Goal: Book appointment/travel/reservation

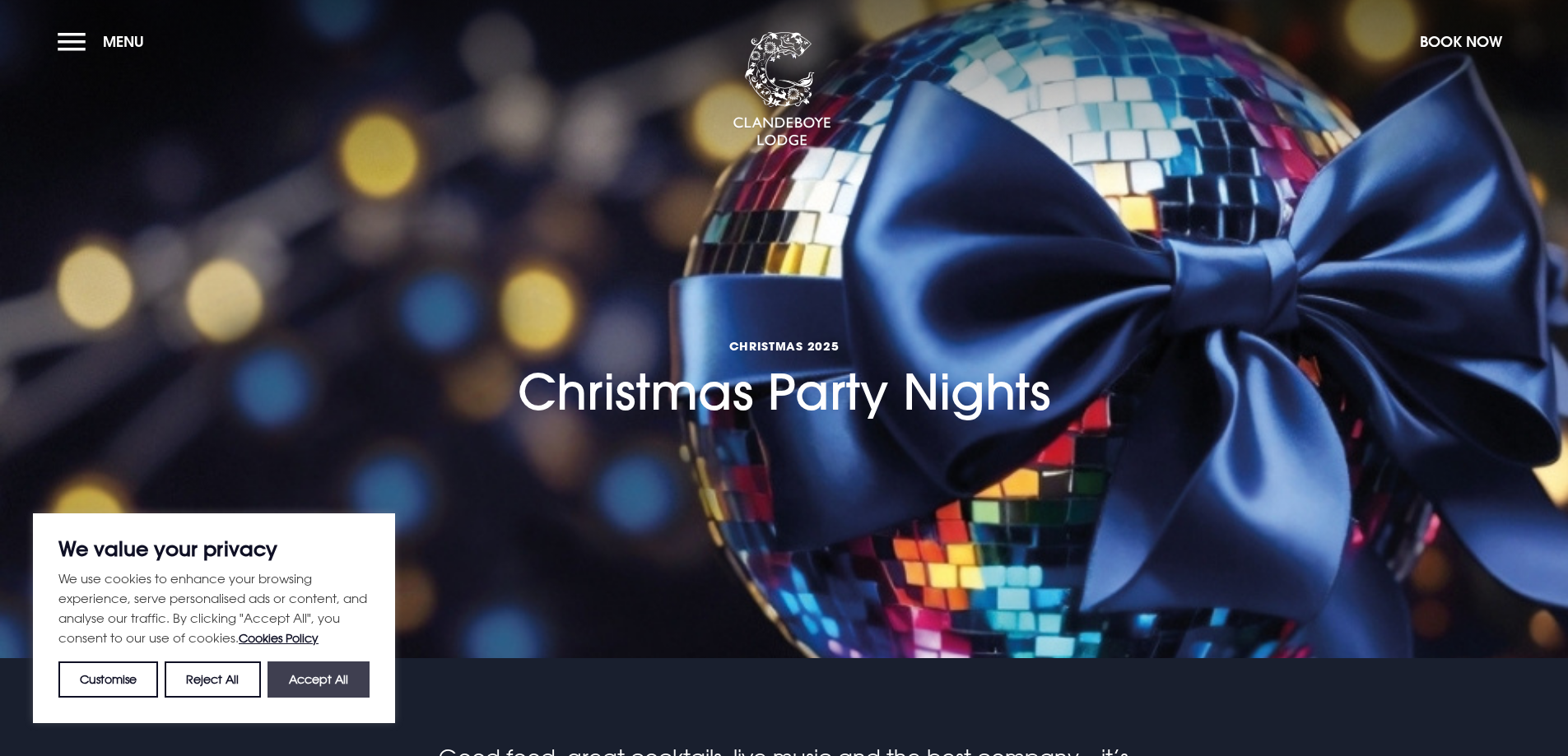
click at [305, 669] on button "Accept All" at bounding box center [319, 679] width 102 height 36
checkbox input "true"
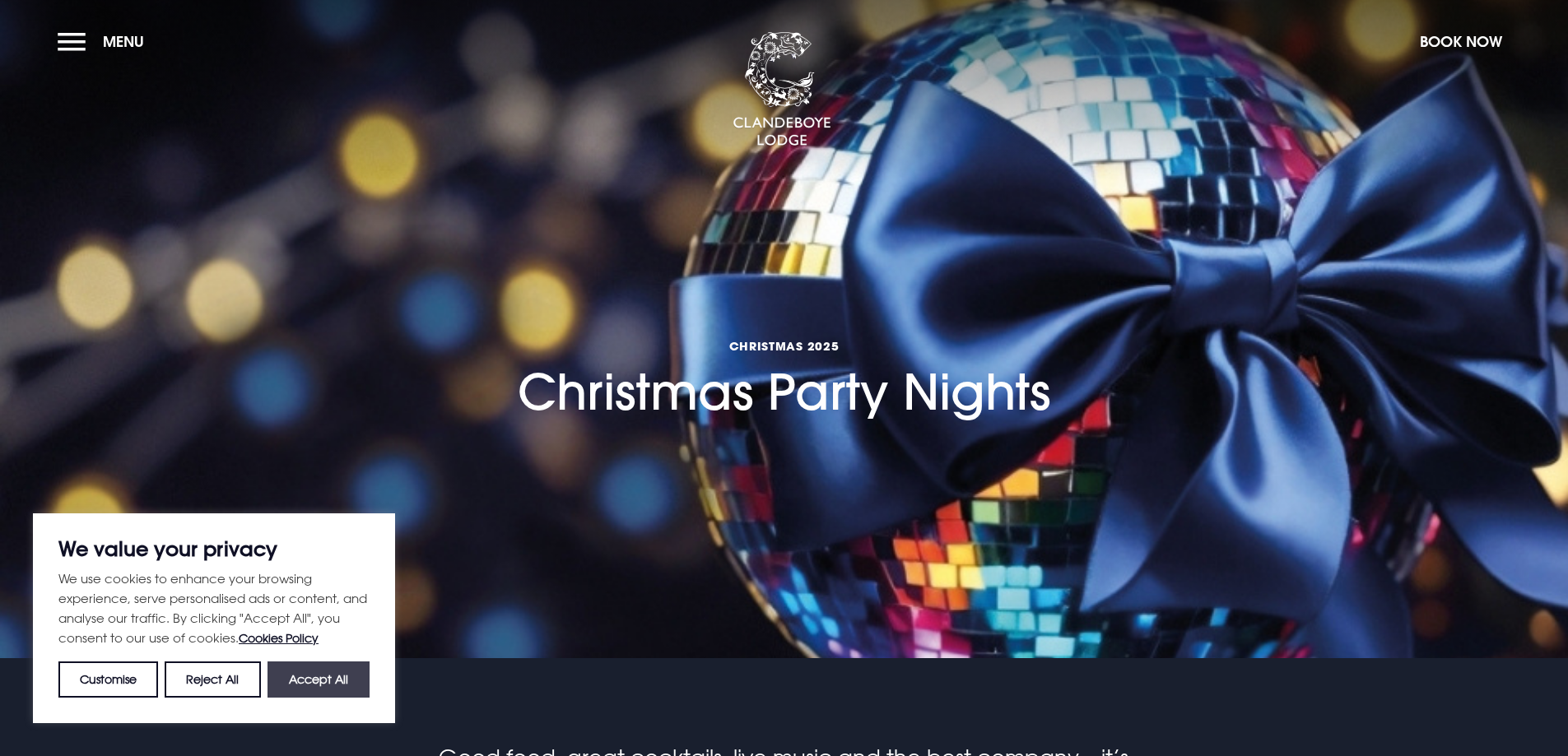
checkbox input "true"
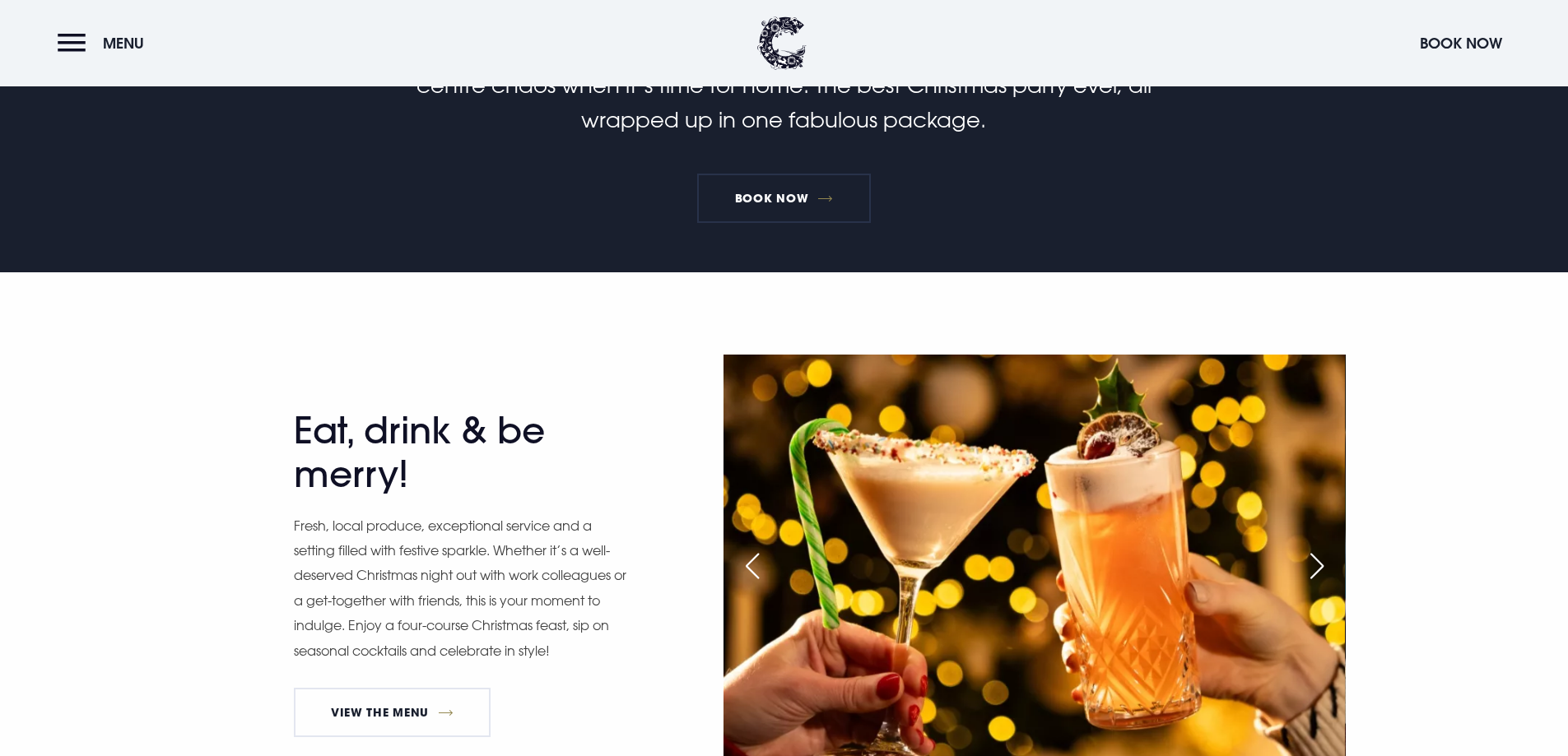
scroll to position [576, 0]
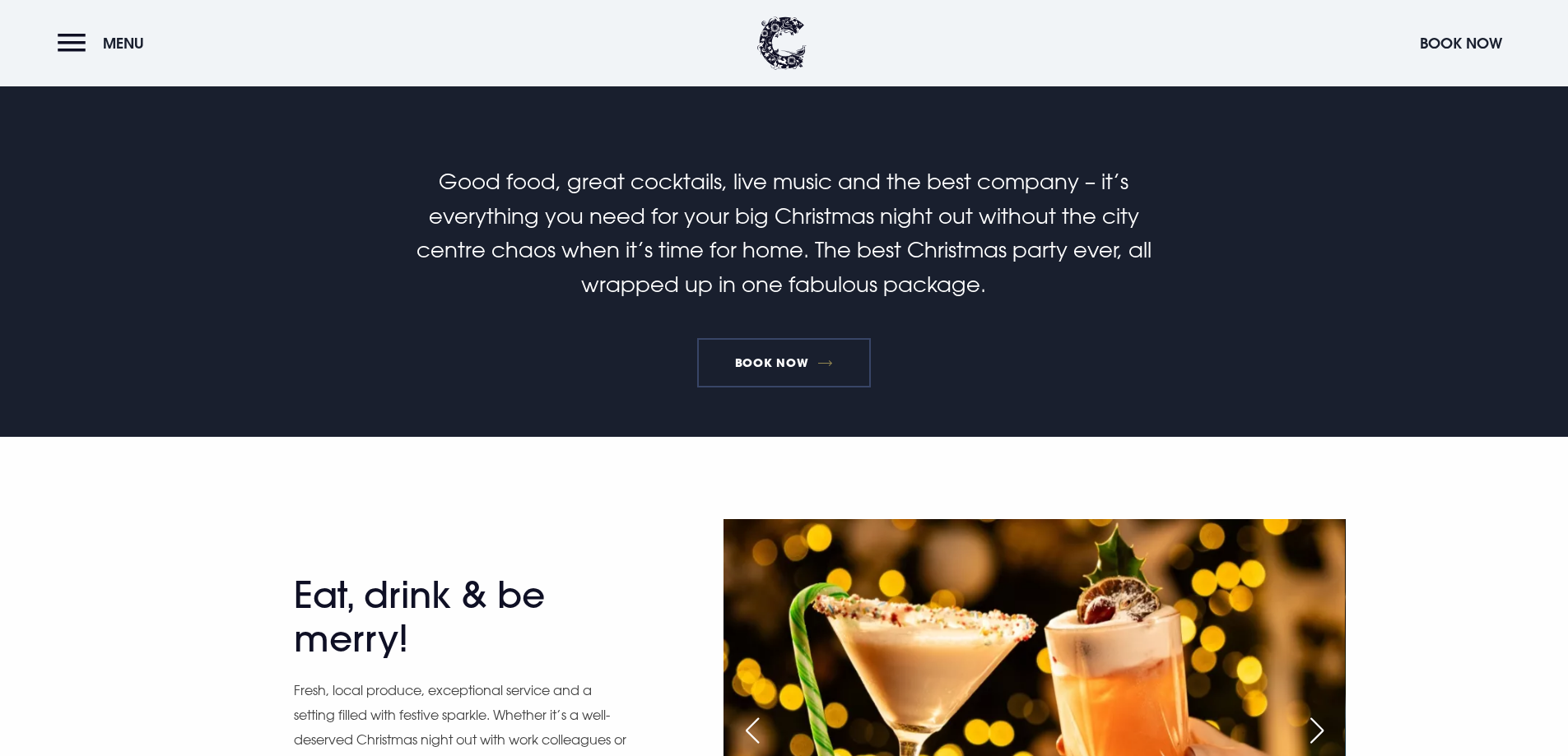
click at [740, 356] on link "Book Now" at bounding box center [784, 362] width 172 height 50
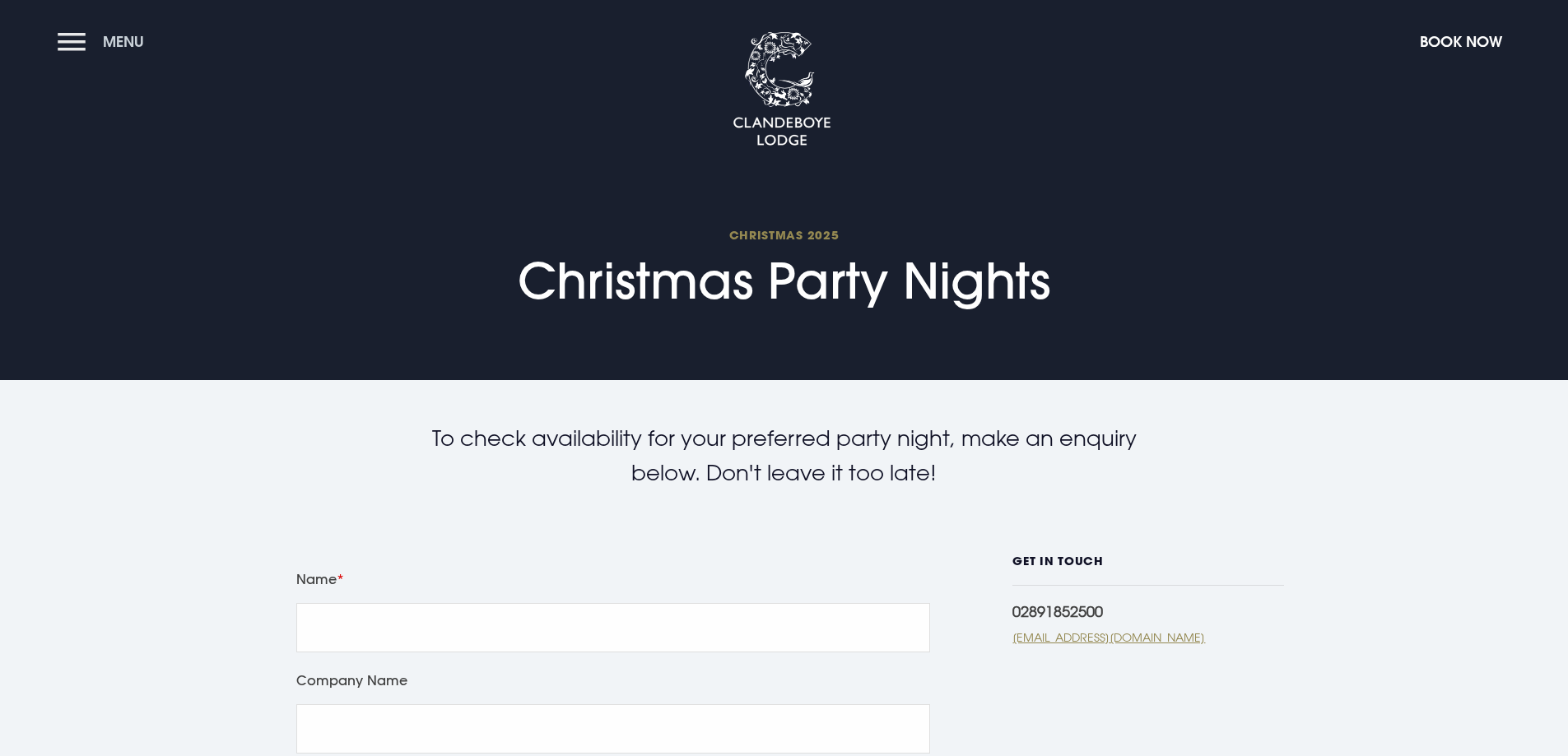
click at [70, 45] on button "Menu" at bounding box center [104, 41] width 95 height 35
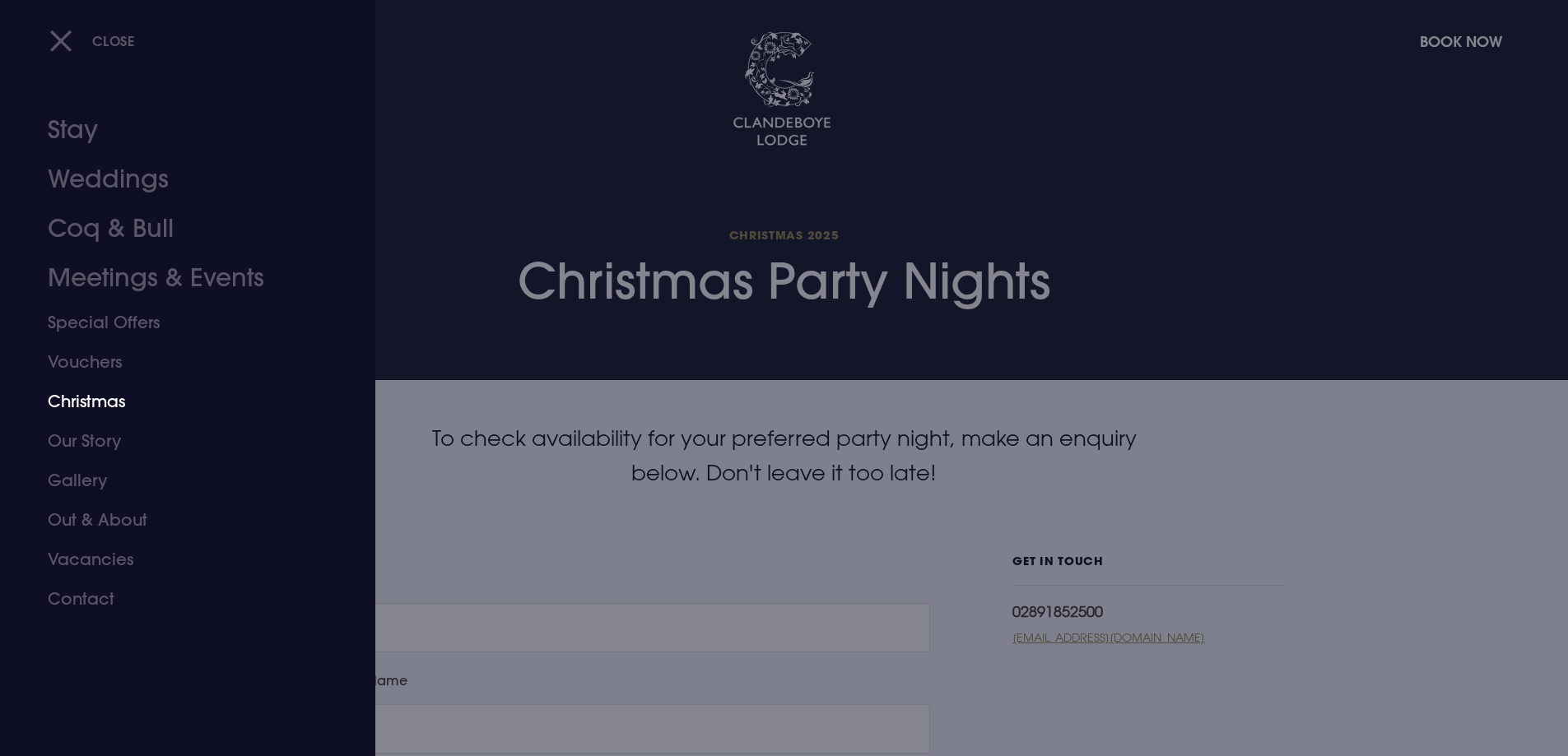
click at [82, 405] on link "Christmas" at bounding box center [177, 401] width 260 height 40
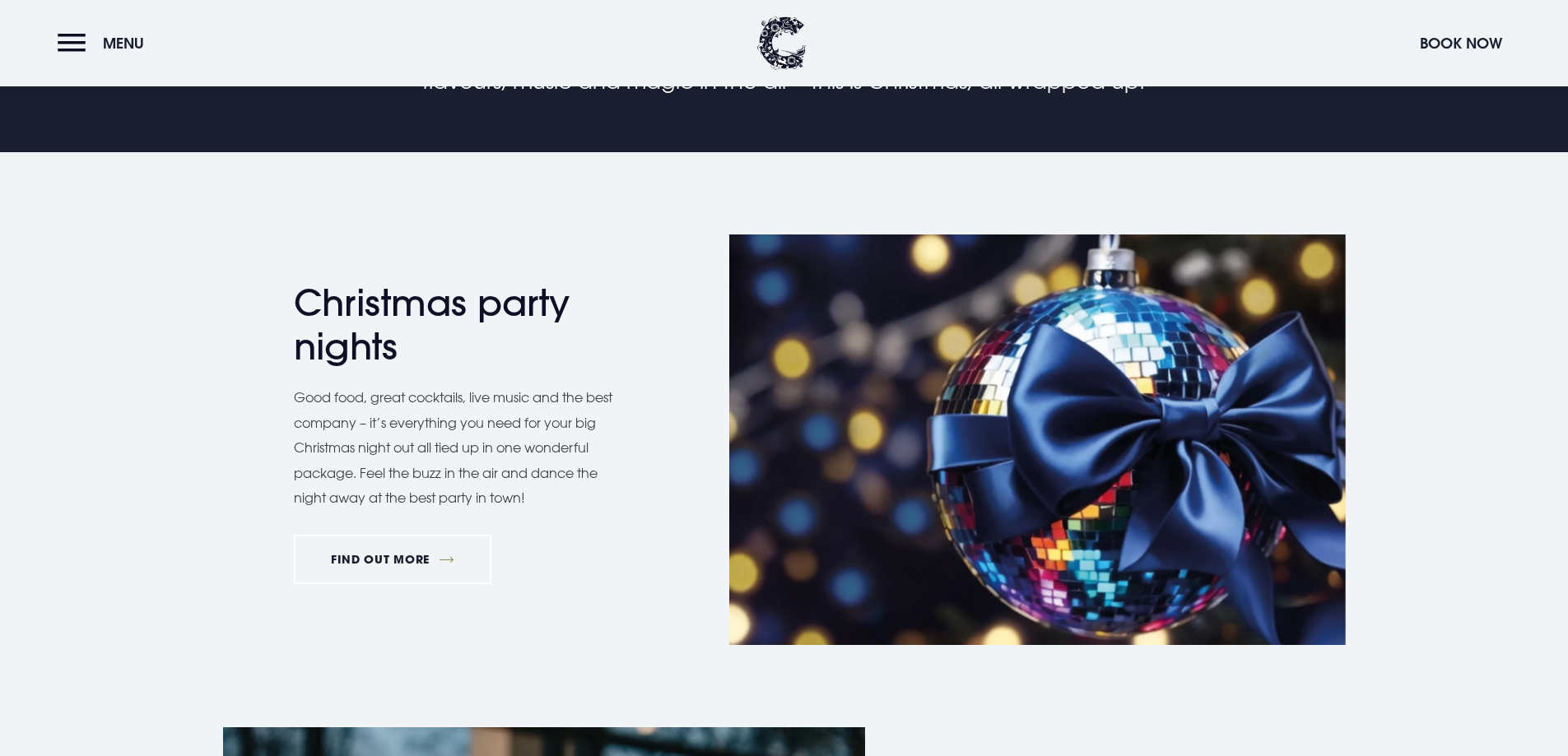
scroll to position [823, 0]
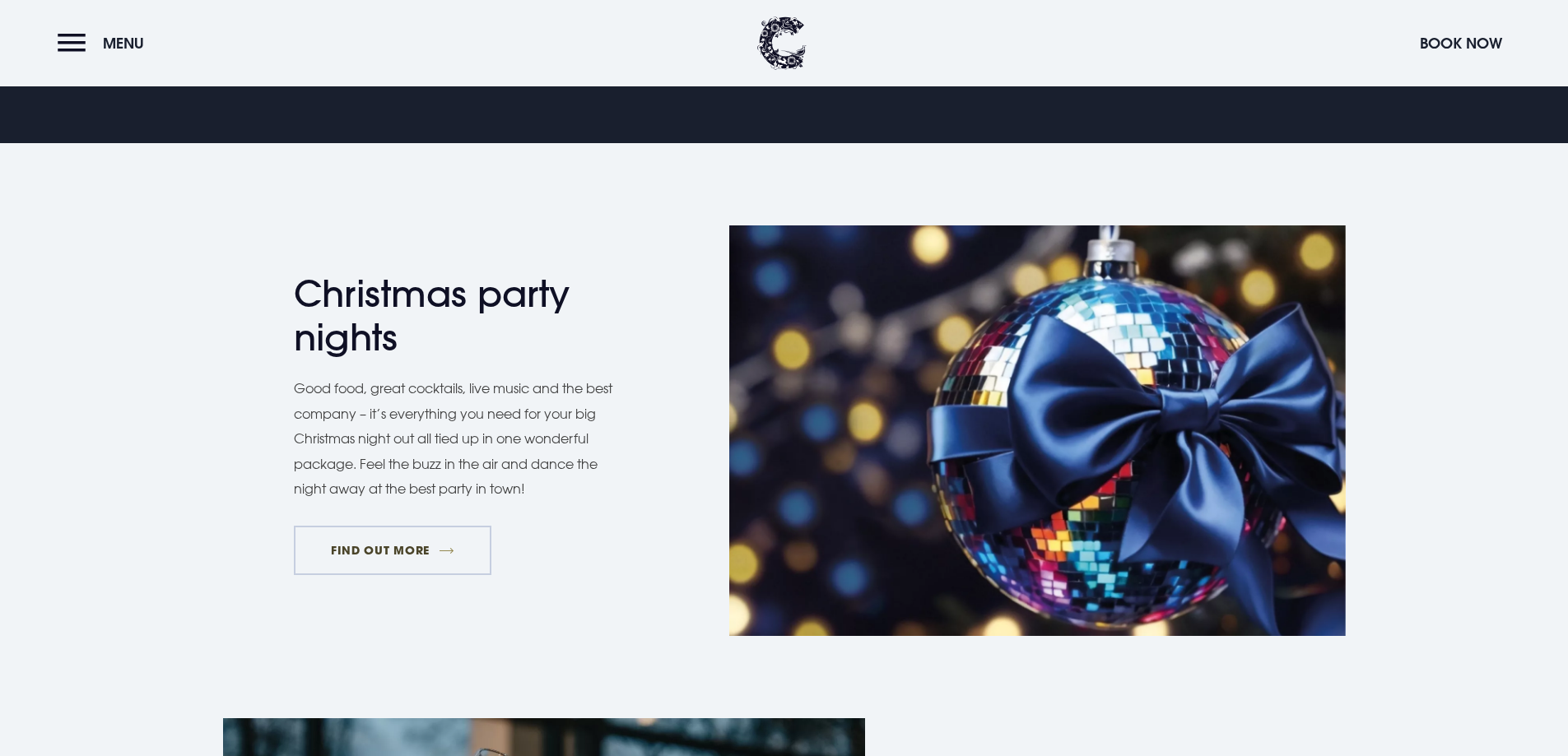
click at [436, 551] on link "FIND OUT MORE" at bounding box center [394, 550] width 199 height 50
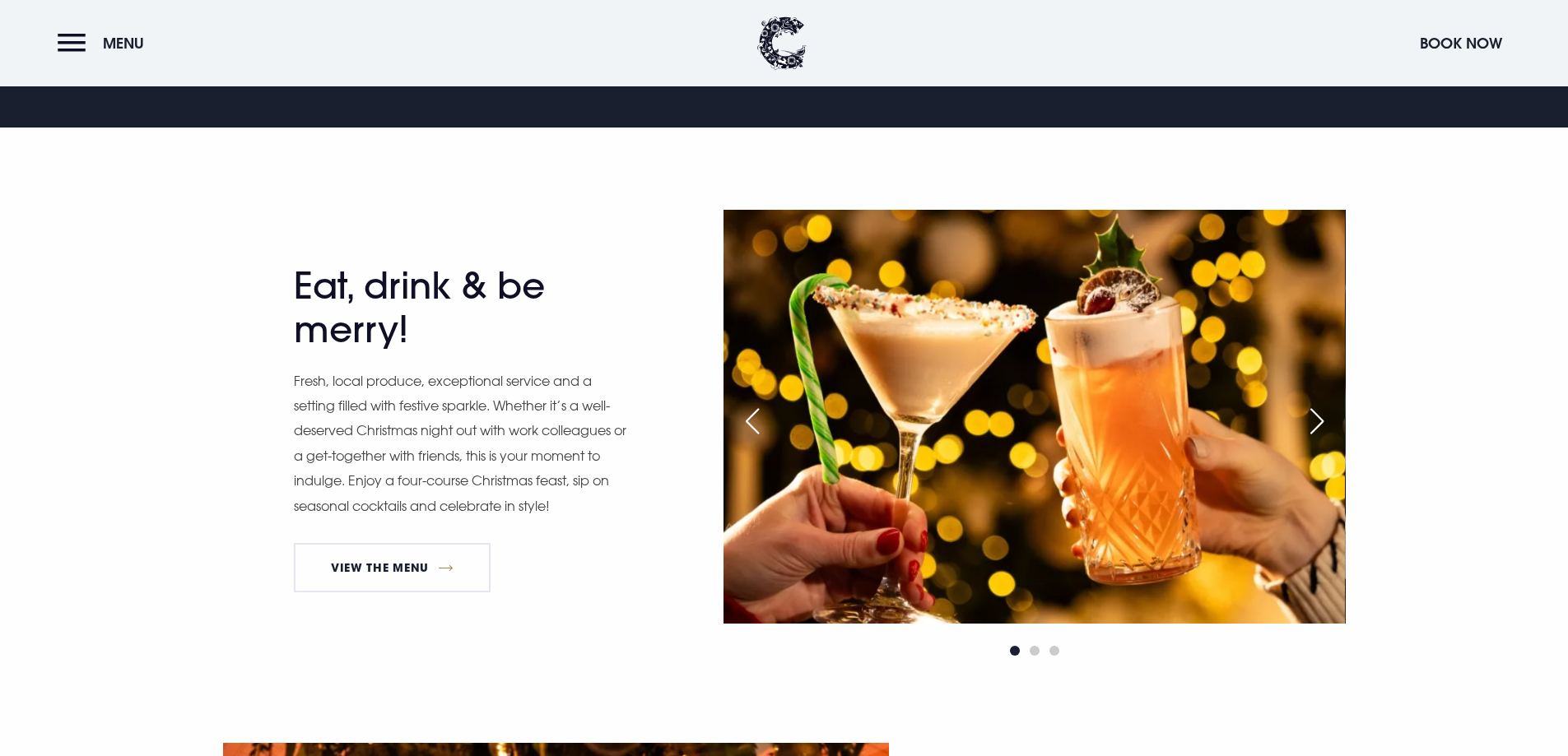
scroll to position [905, 0]
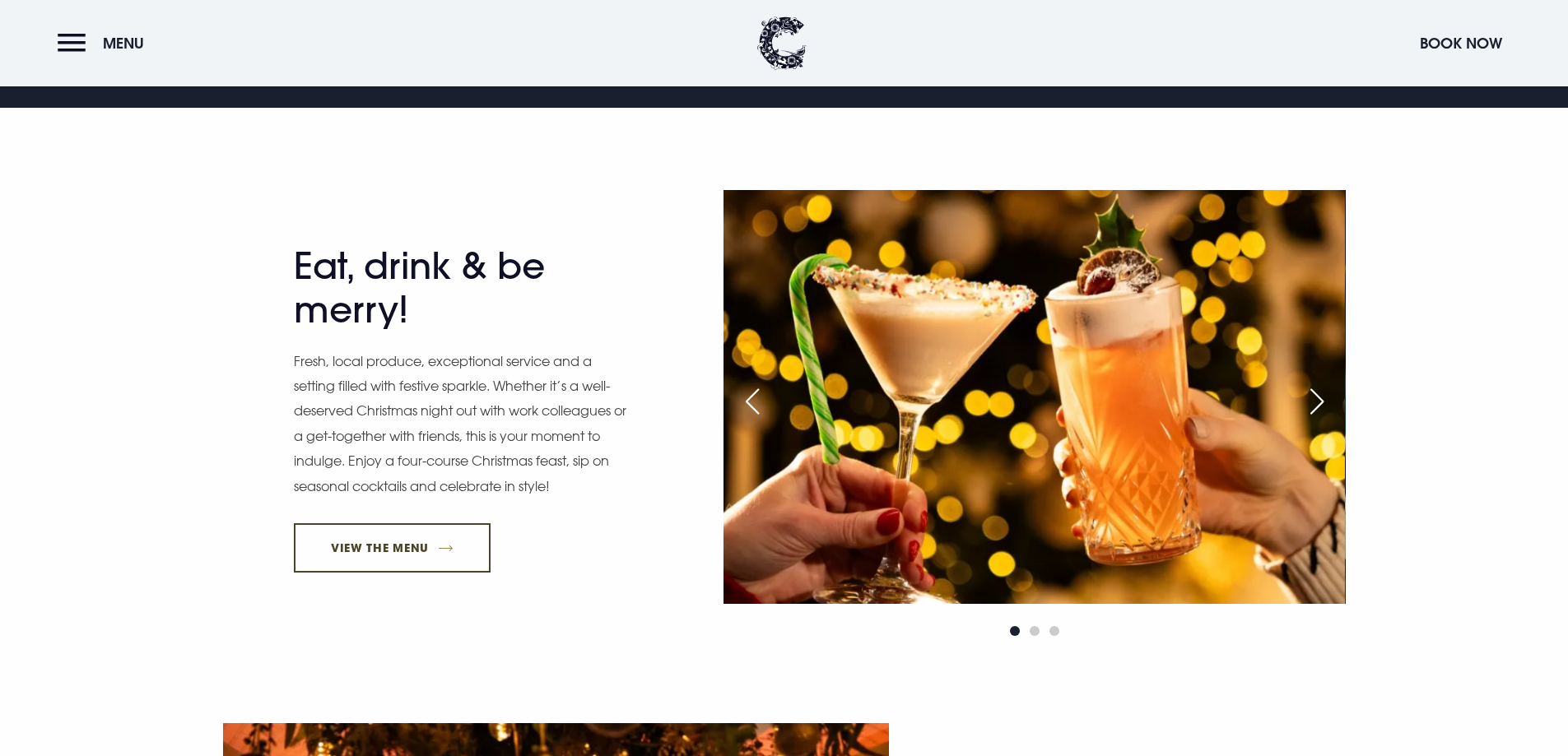
click at [435, 551] on link "View The Menu" at bounding box center [393, 548] width 198 height 50
